Goal: Task Accomplishment & Management: Complete application form

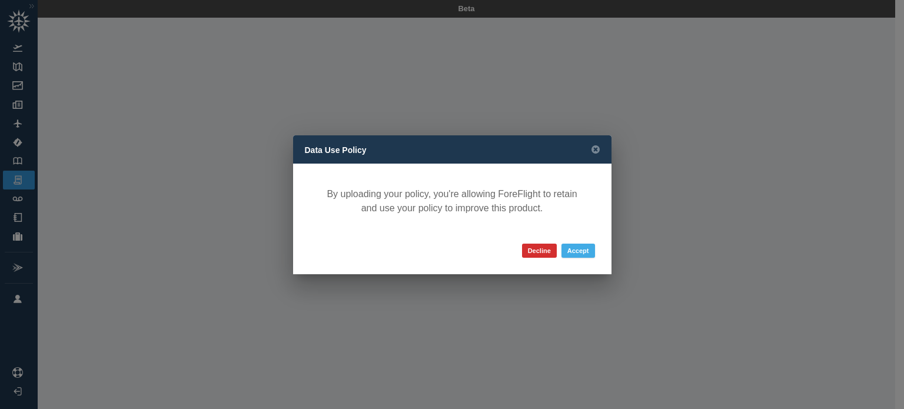
click at [573, 251] on button "Accept" at bounding box center [579, 251] width 34 height 14
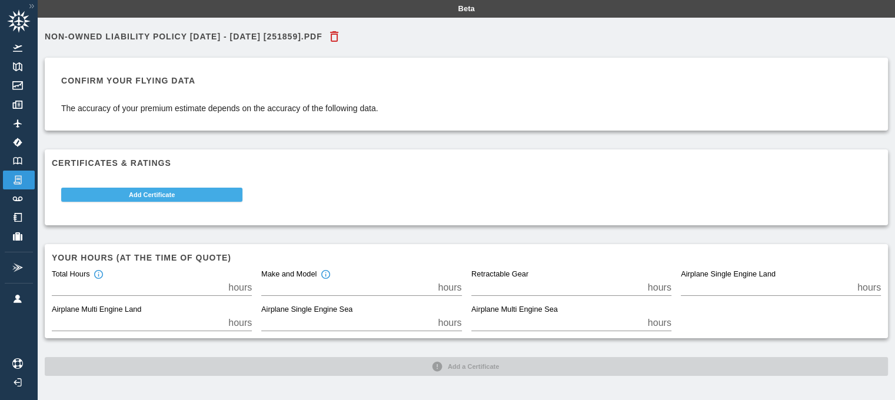
click at [204, 192] on button "Add Certificate" at bounding box center [151, 195] width 181 height 14
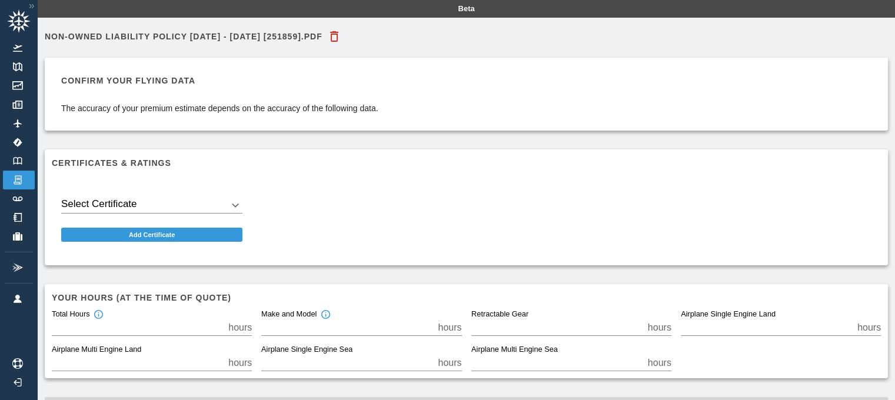
click at [237, 204] on body "Beta NON-OWNED LIABILITY POLICY [DATE] - [DATE] [251859].PDF Confirm your flyin…" at bounding box center [447, 200] width 895 height 400
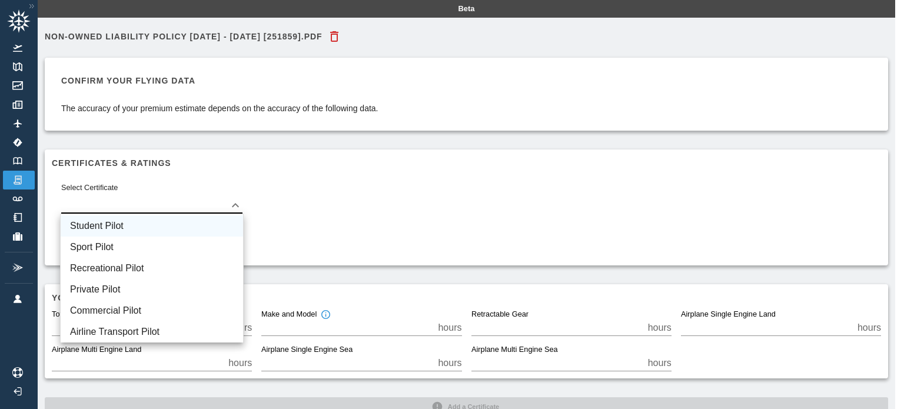
click at [191, 223] on li "Student Pilot" at bounding box center [152, 225] width 182 height 21
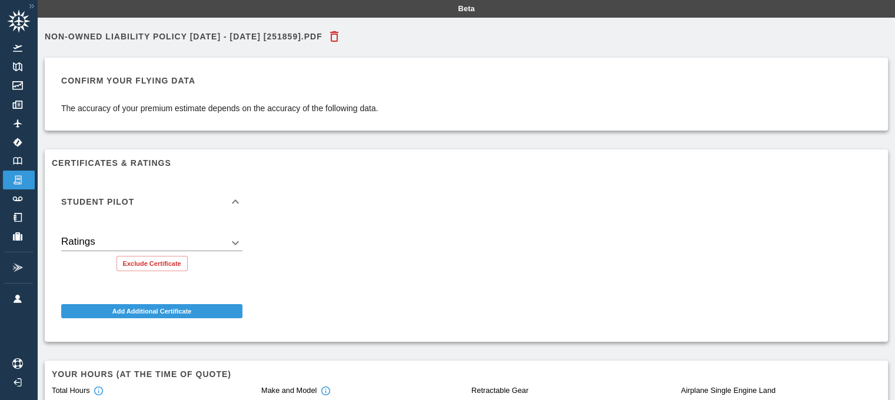
click at [233, 244] on body "Beta NON-OWNED LIABILITY POLICY [DATE] - [DATE] [251859].PDF Confirm your flyin…" at bounding box center [447, 200] width 895 height 400
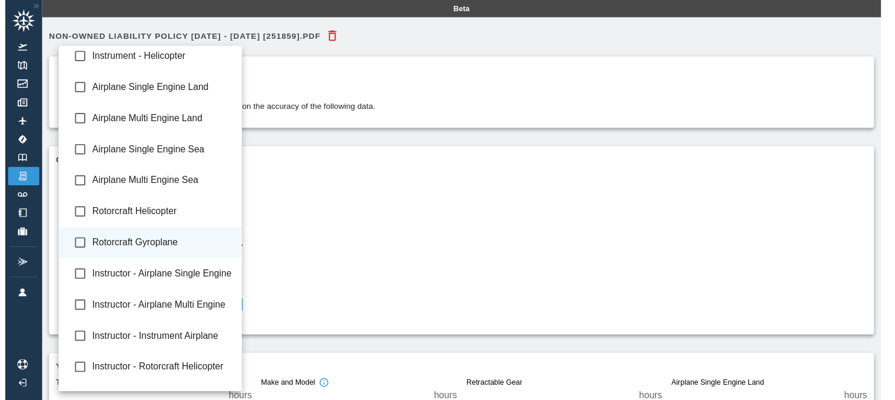
scroll to position [94, 0]
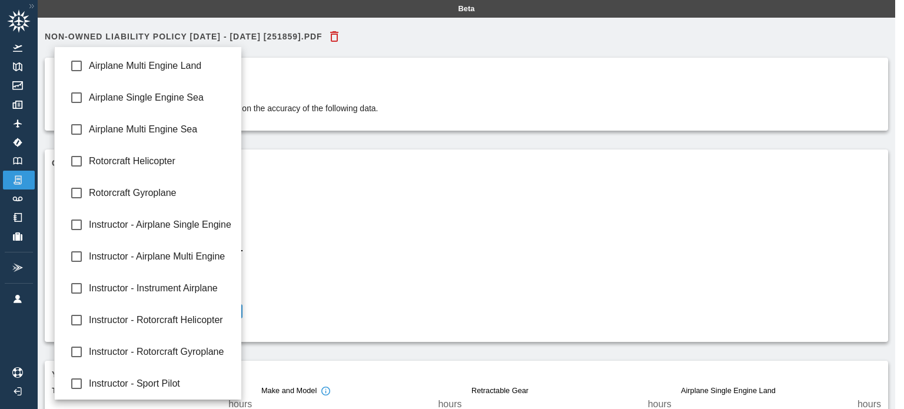
click at [327, 273] on div at bounding box center [452, 204] width 904 height 409
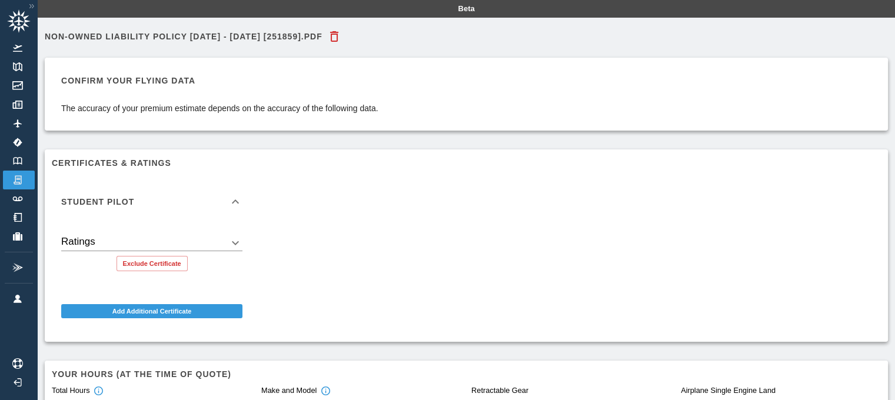
click at [275, 307] on div "Student Pilot Ratings ​ Exclude Certificate Add Additional Certificate" at bounding box center [461, 251] width 839 height 168
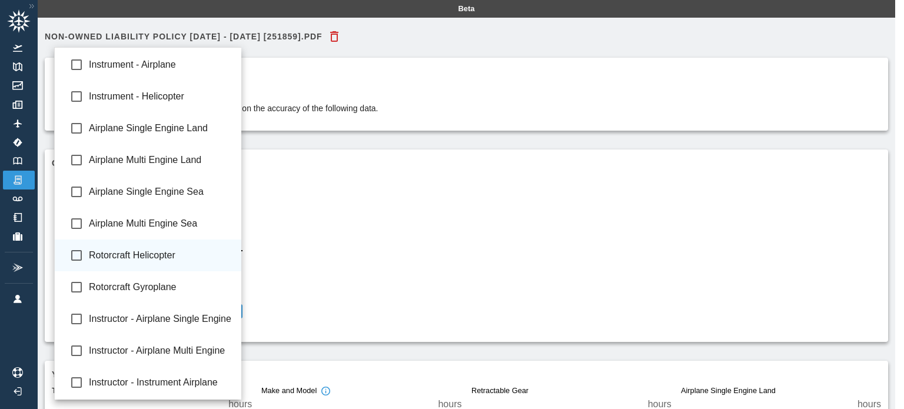
click at [228, 244] on body "Beta NON-OWNED LIABILITY POLICY [DATE] - [DATE] [251859].PDF Confirm your flyin…" at bounding box center [452, 204] width 904 height 409
click at [292, 218] on div at bounding box center [452, 204] width 904 height 409
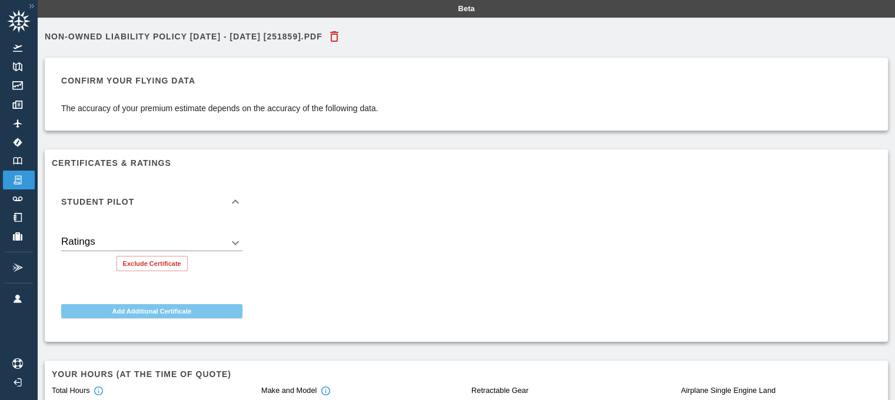
click at [212, 310] on button "Add Additional Certificate" at bounding box center [151, 311] width 181 height 14
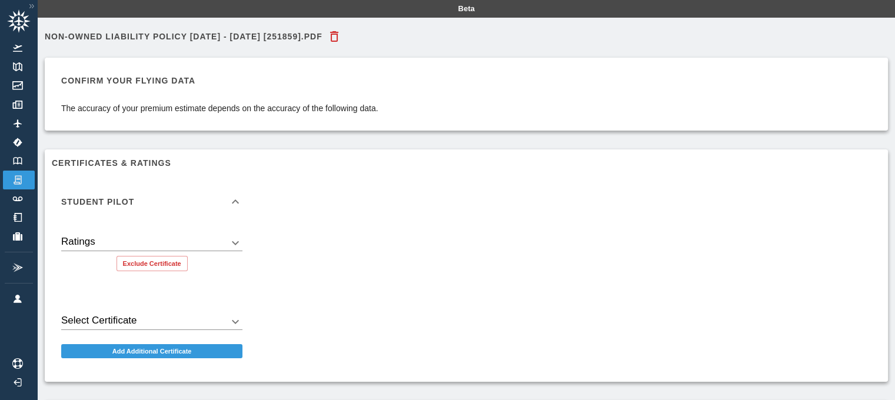
click at [290, 289] on div "Student Pilot Ratings ​ Exclude Certificate Select Certificate ​ Add Additional…" at bounding box center [461, 271] width 839 height 208
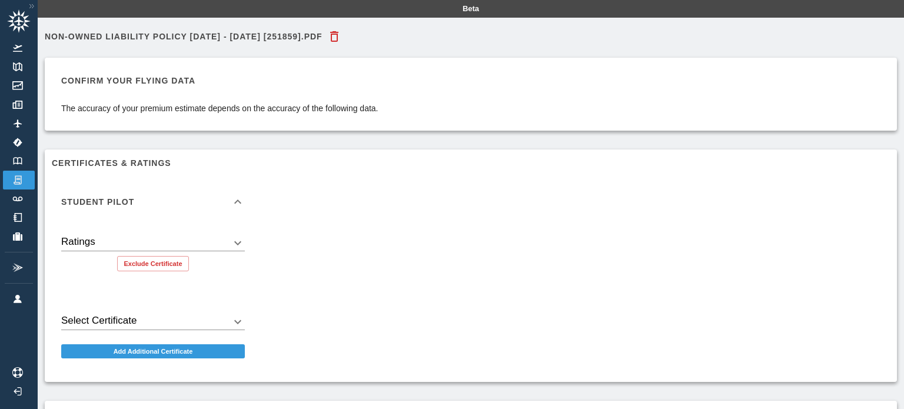
click at [233, 320] on body "Beta NON-OWNED LIABILITY POLICY [DATE] - [DATE] [251859].PDF Confirm your flyin…" at bounding box center [452, 204] width 904 height 409
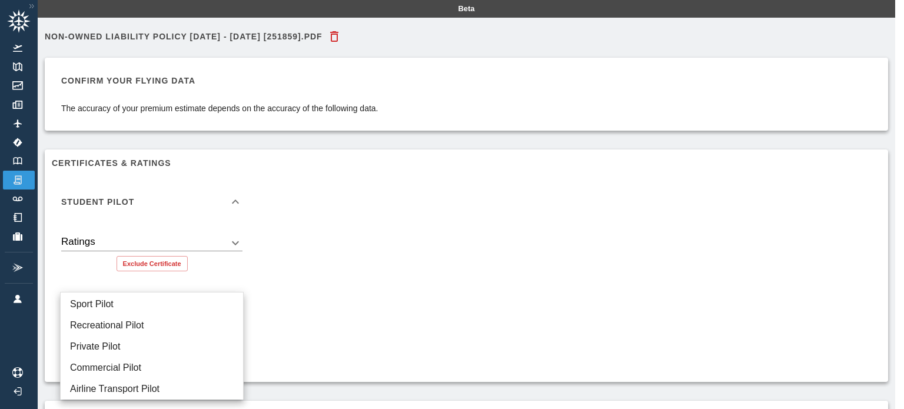
click at [326, 306] on div at bounding box center [452, 204] width 904 height 409
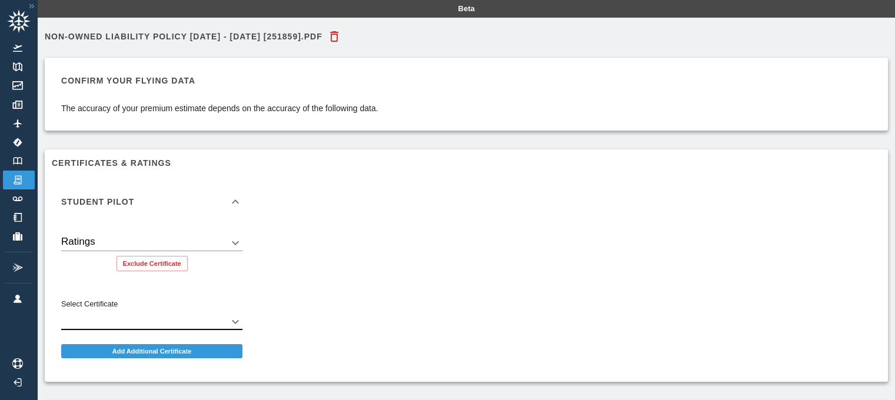
click at [235, 311] on div "Select Certificate ​" at bounding box center [151, 317] width 181 height 26
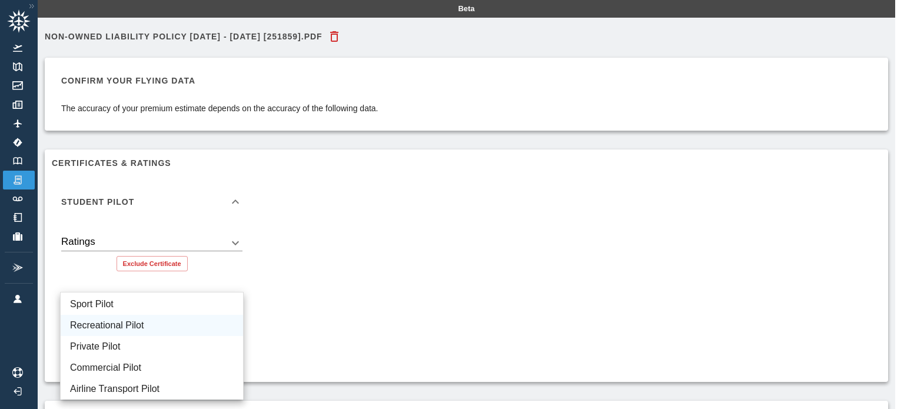
click at [232, 317] on body "Beta NON-OWNED LIABILITY POLICY [DATE] - [DATE] [251859].PDF Confirm your flyin…" at bounding box center [452, 204] width 904 height 409
click at [318, 271] on div at bounding box center [452, 204] width 904 height 409
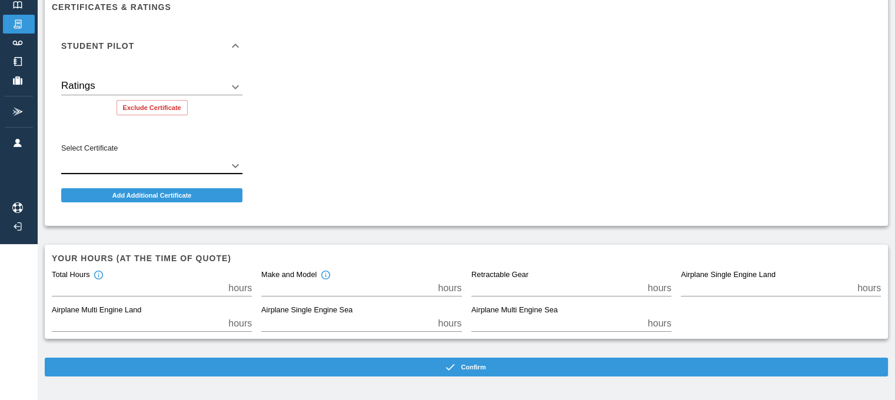
scroll to position [157, 0]
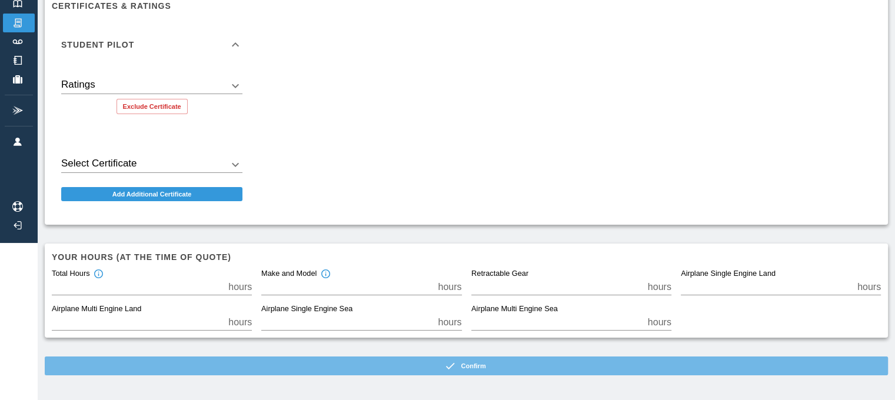
click at [386, 369] on button "Confirm" at bounding box center [466, 366] width 843 height 19
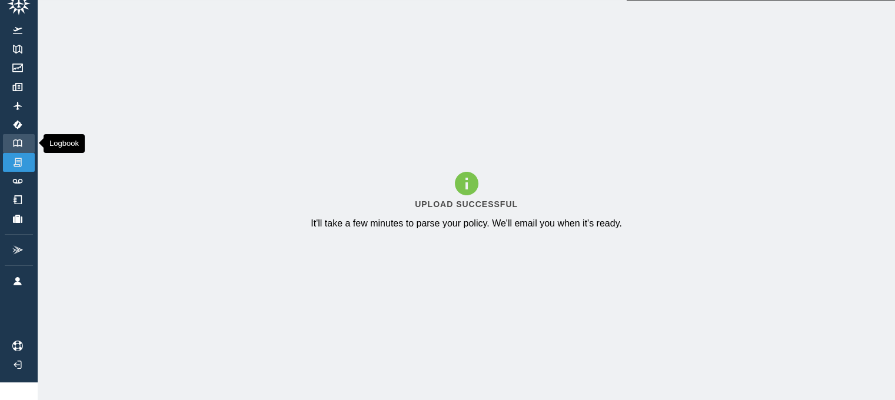
click at [15, 140] on img at bounding box center [17, 144] width 13 height 8
